Goal: Task Accomplishment & Management: Use online tool/utility

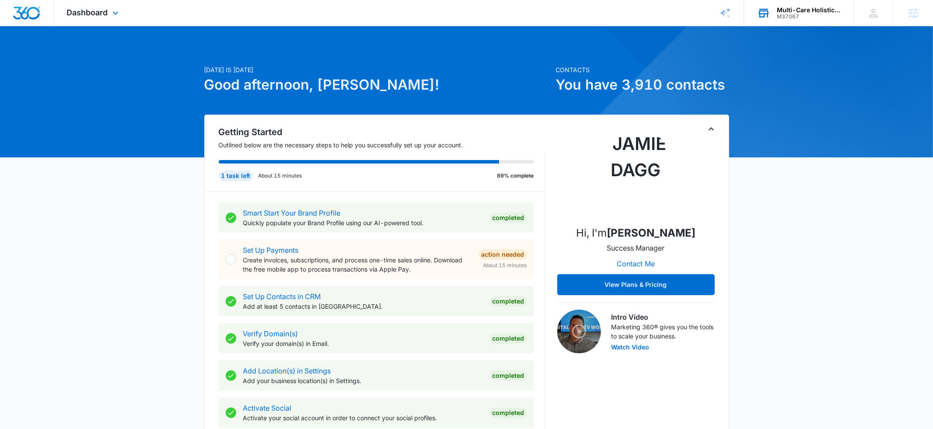
scroll to position [806, 0]
click at [776, 18] on div "Multi-Care Holistic Health Center M37067 Your Accounts View All" at bounding box center [798, 13] width 109 height 26
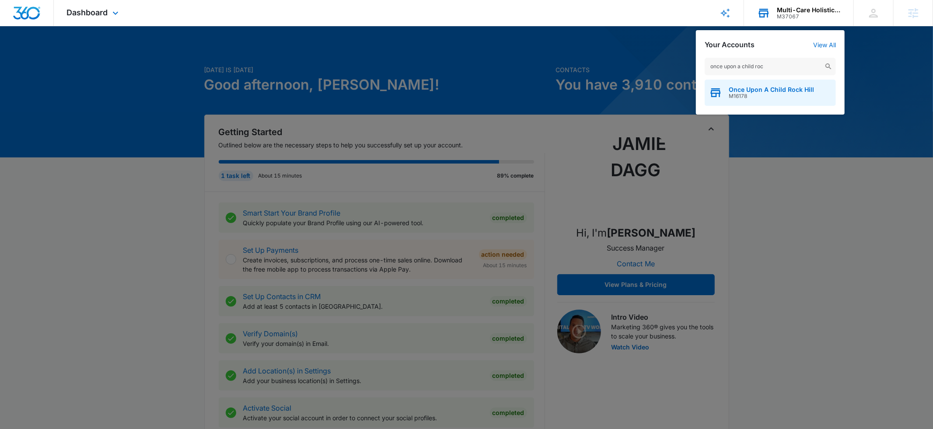
type input "once upon a child roc"
click at [759, 93] on span "M16178" at bounding box center [770, 96] width 85 height 6
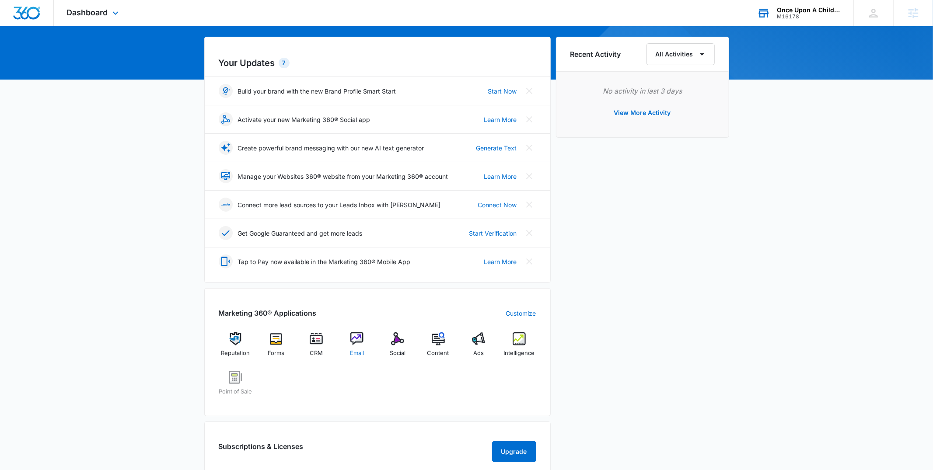
scroll to position [85, 0]
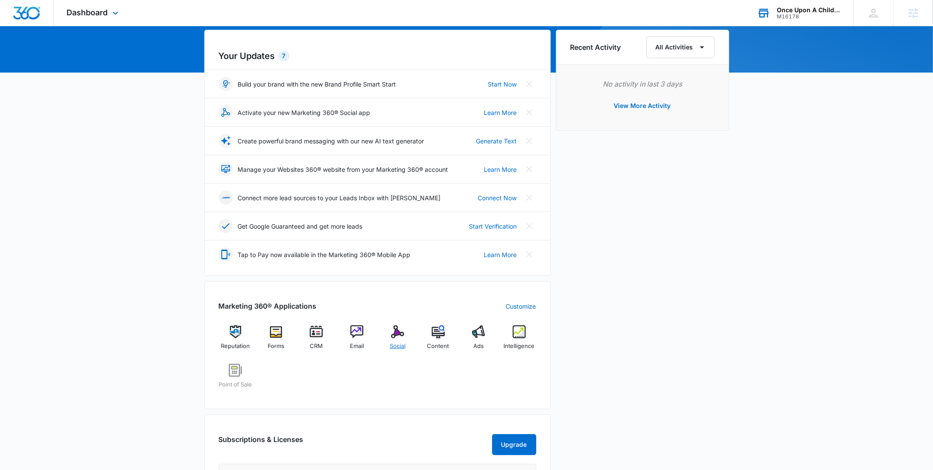
click at [389, 339] on div "Social" at bounding box center [398, 340] width 34 height 31
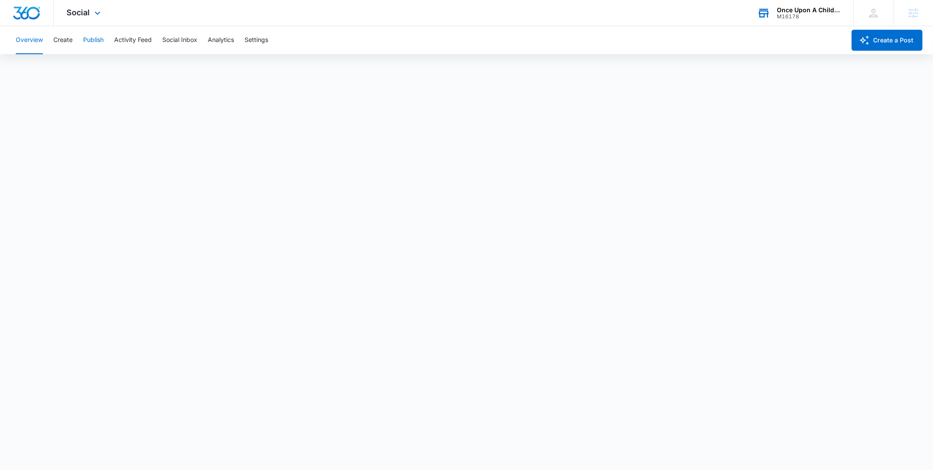
click at [85, 43] on button "Publish" at bounding box center [93, 40] width 21 height 28
click at [64, 40] on button "Create" at bounding box center [62, 40] width 19 height 28
click at [91, 71] on button "Approvals" at bounding box center [85, 67] width 29 height 24
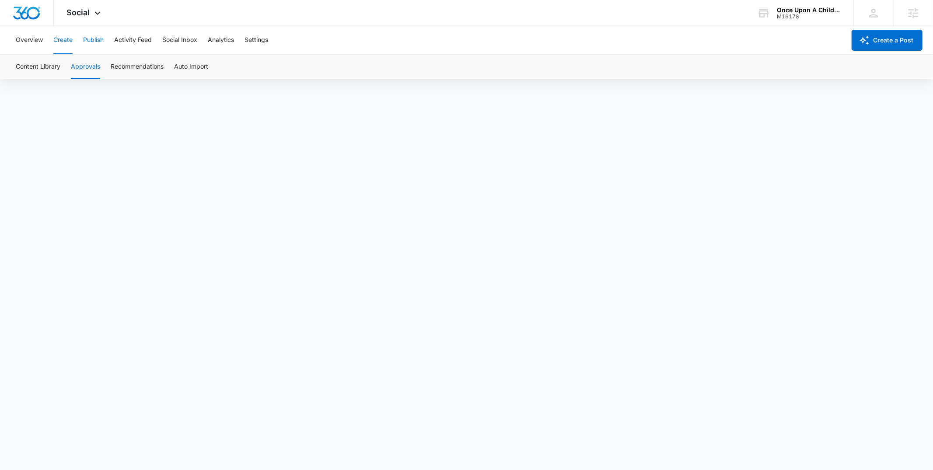
click at [96, 43] on button "Publish" at bounding box center [93, 40] width 21 height 28
